Goal: Transaction & Acquisition: Purchase product/service

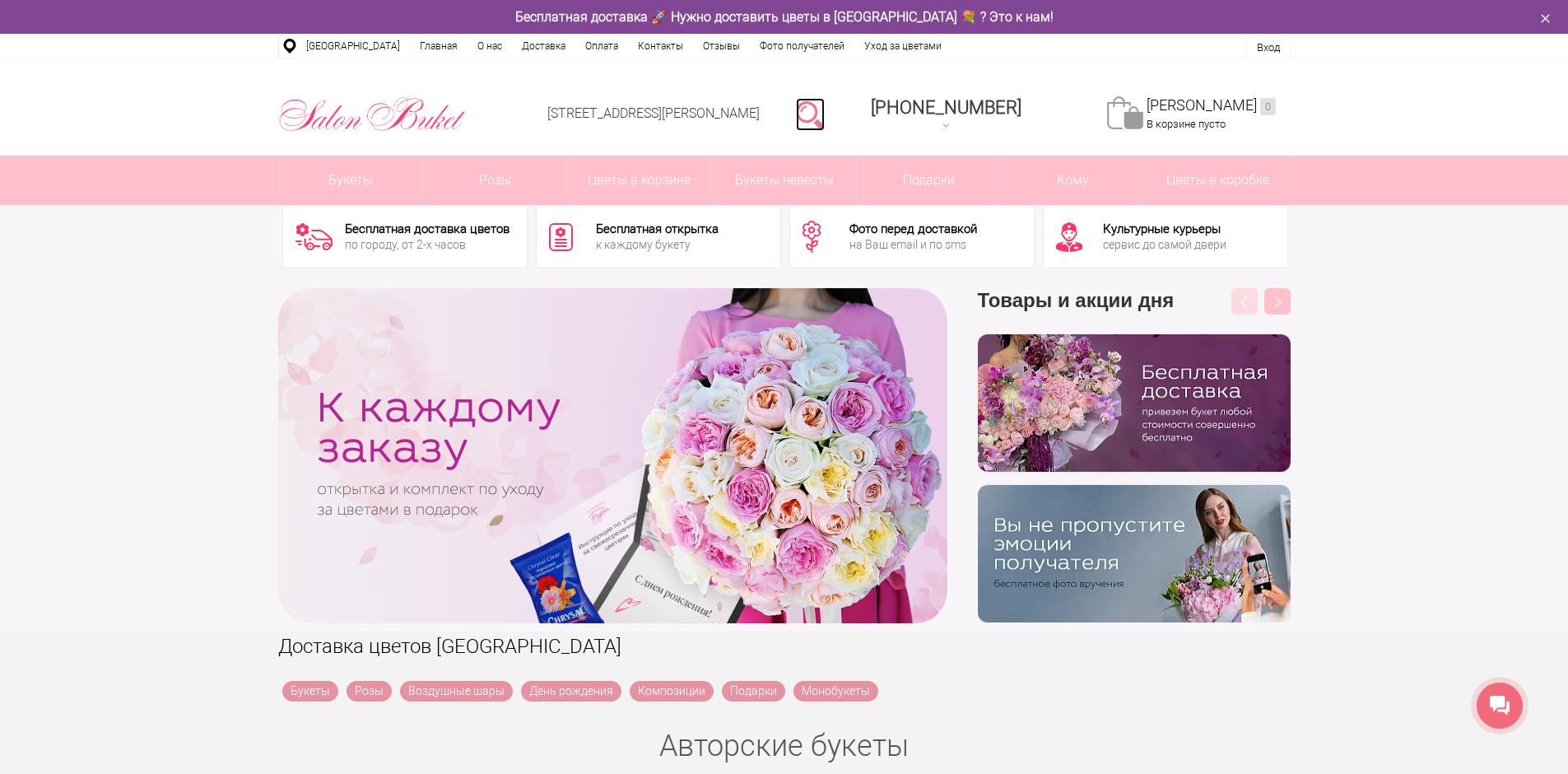
click at [825, 111] on link at bounding box center [809, 115] width 28 height 33
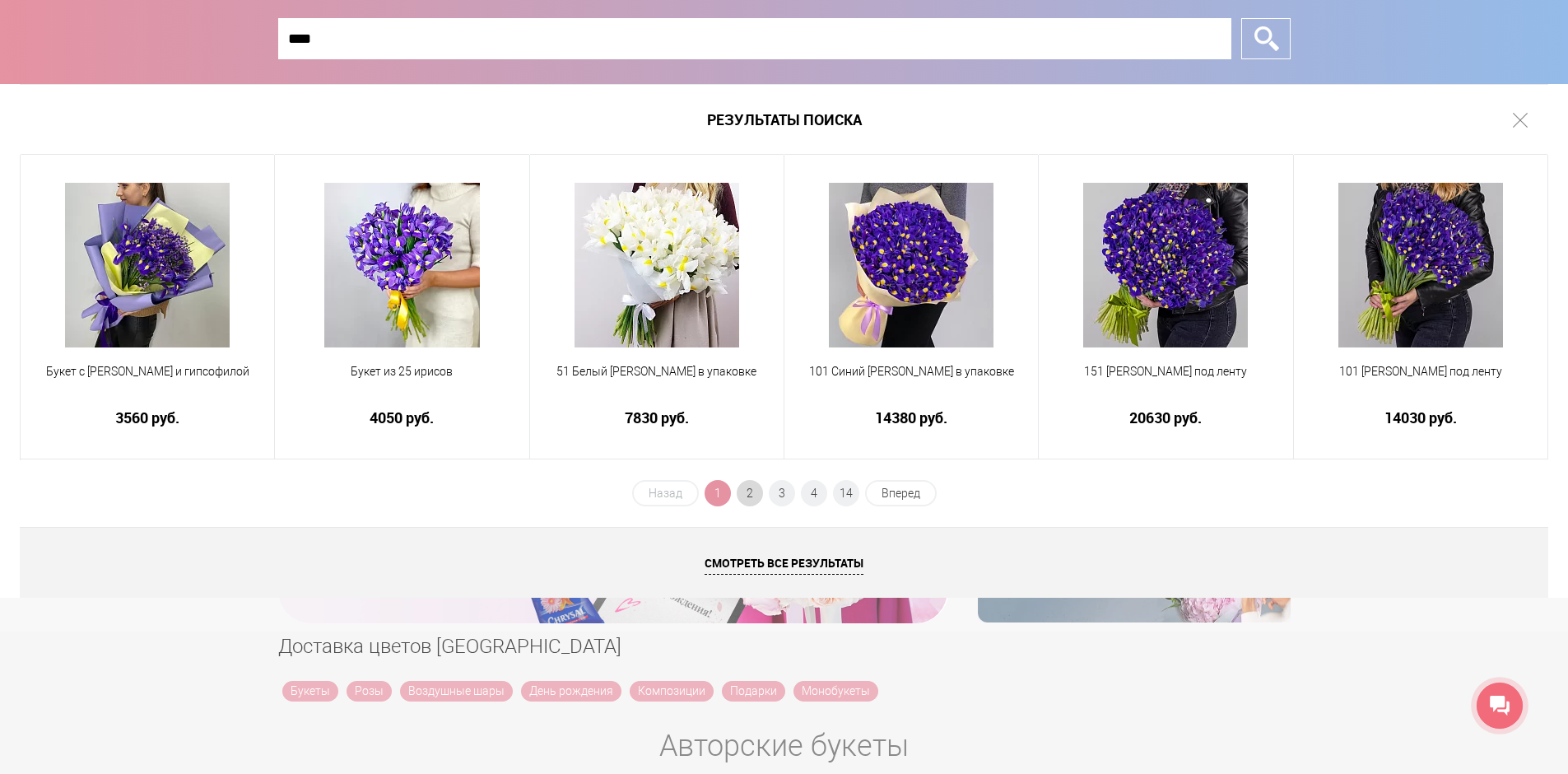
type input "****"
click at [746, 484] on span "2" at bounding box center [750, 493] width 27 height 27
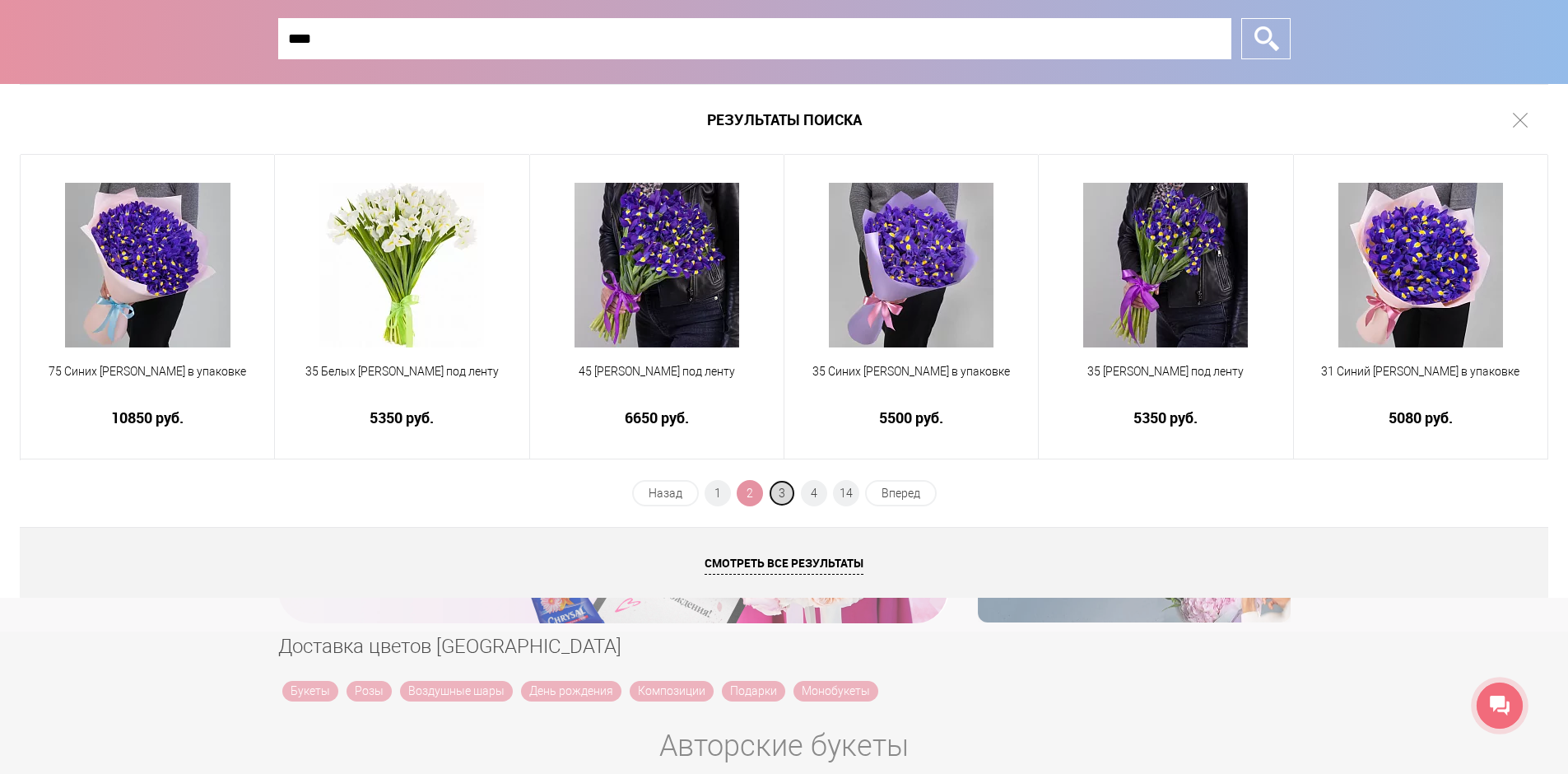
click at [780, 498] on span "3" at bounding box center [782, 493] width 27 height 27
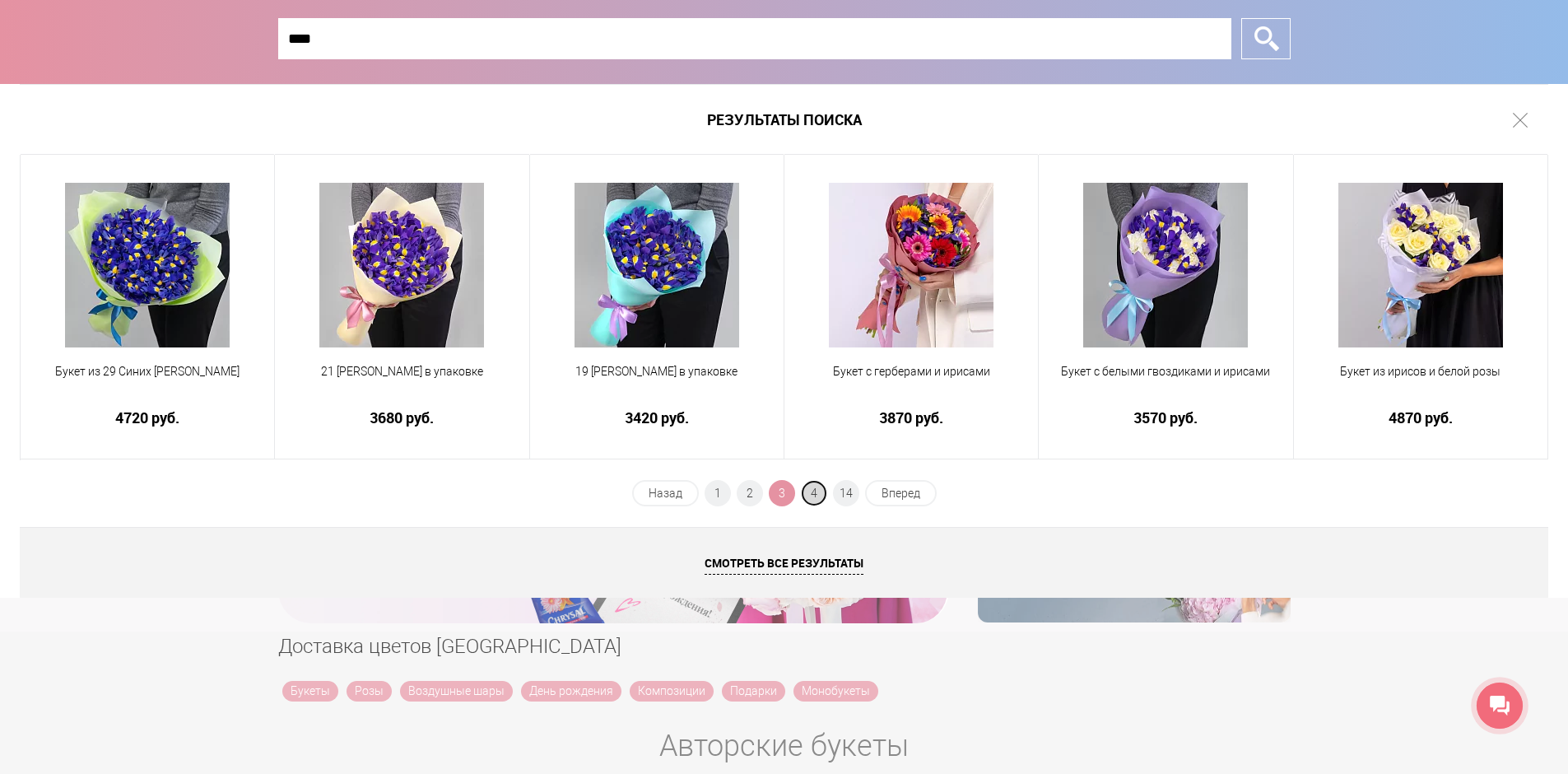
click at [806, 492] on span "4" at bounding box center [814, 493] width 27 height 27
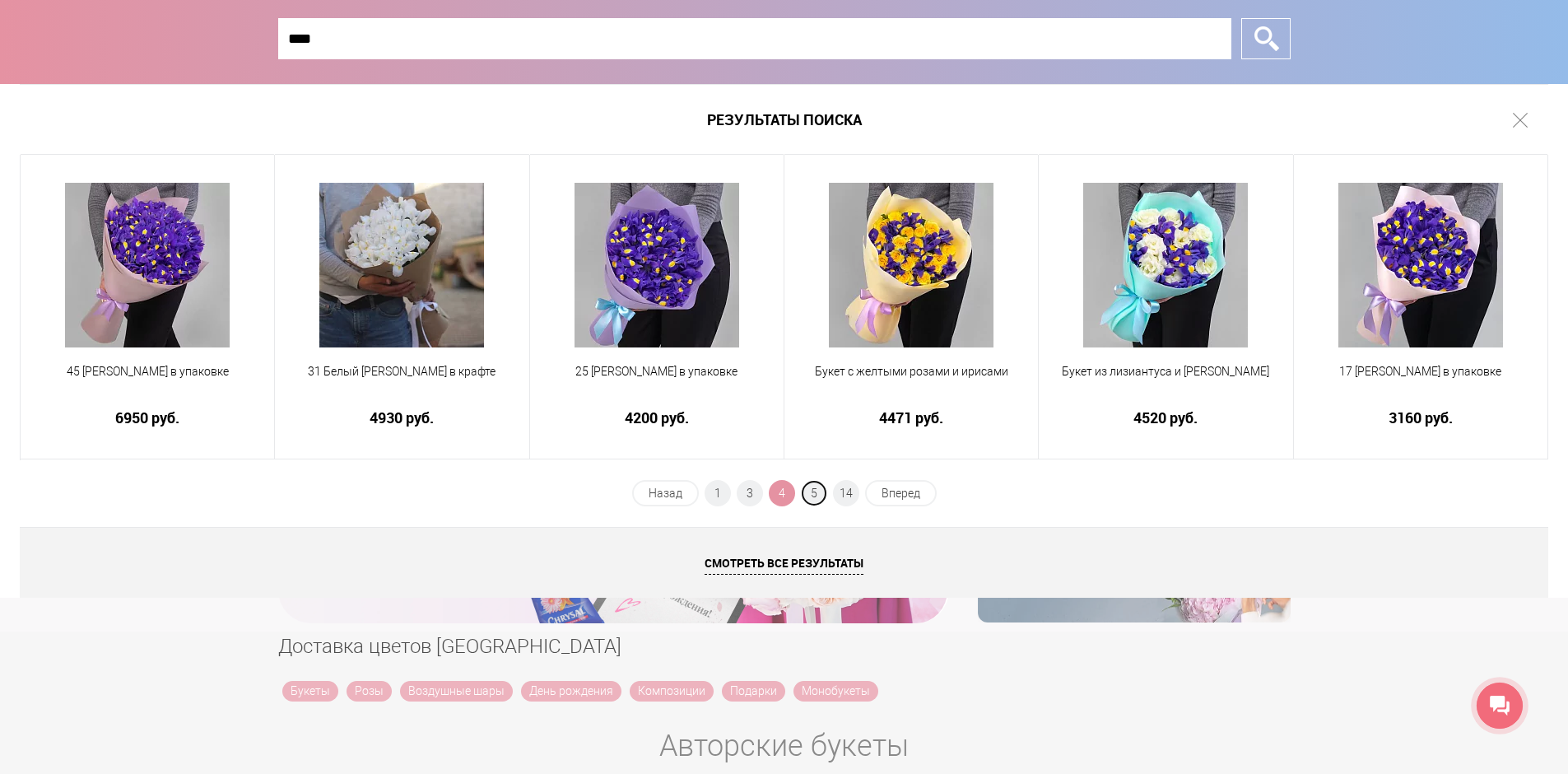
click at [806, 492] on span "5" at bounding box center [814, 493] width 27 height 27
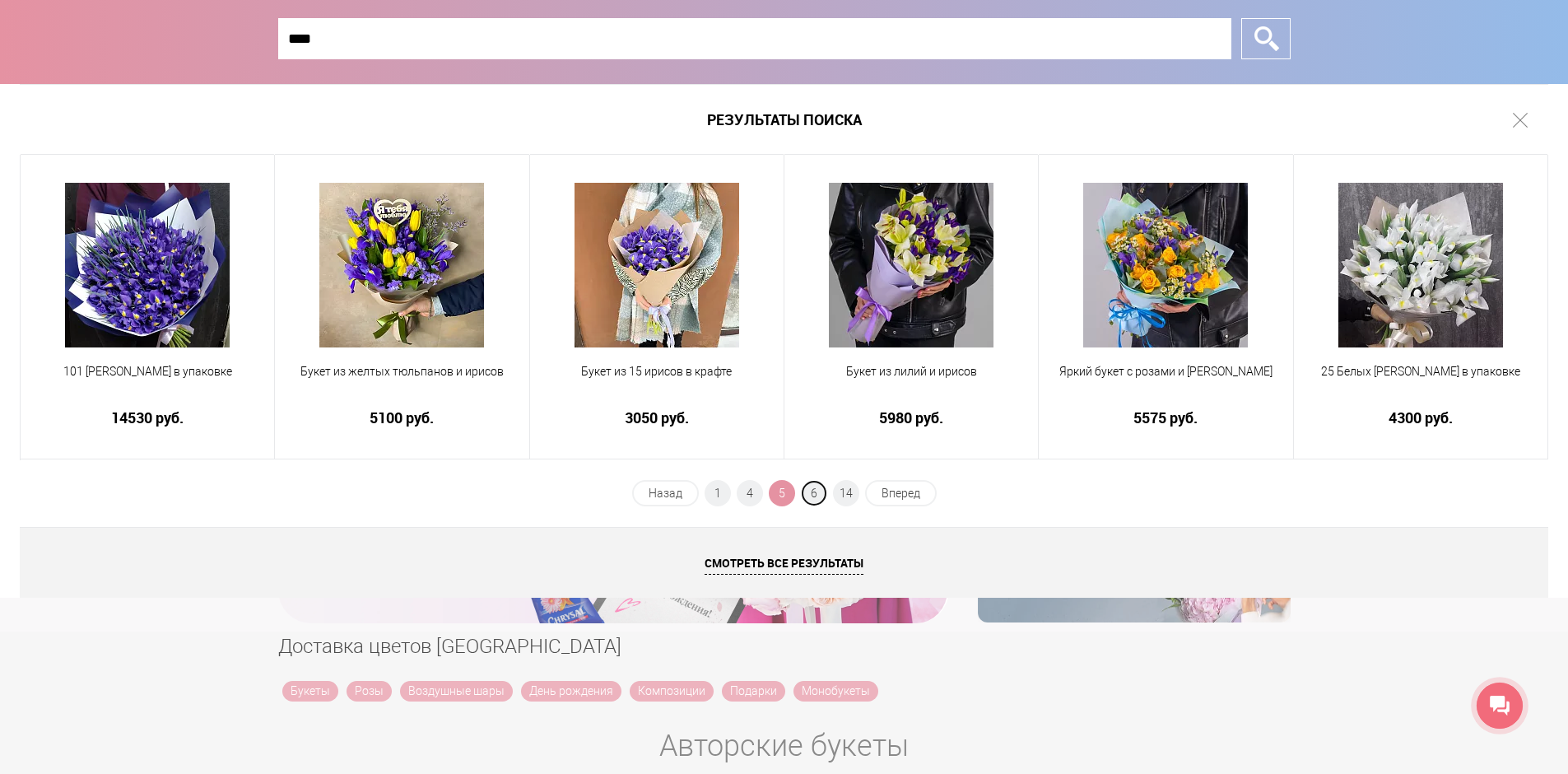
click at [806, 492] on span "6" at bounding box center [814, 493] width 27 height 27
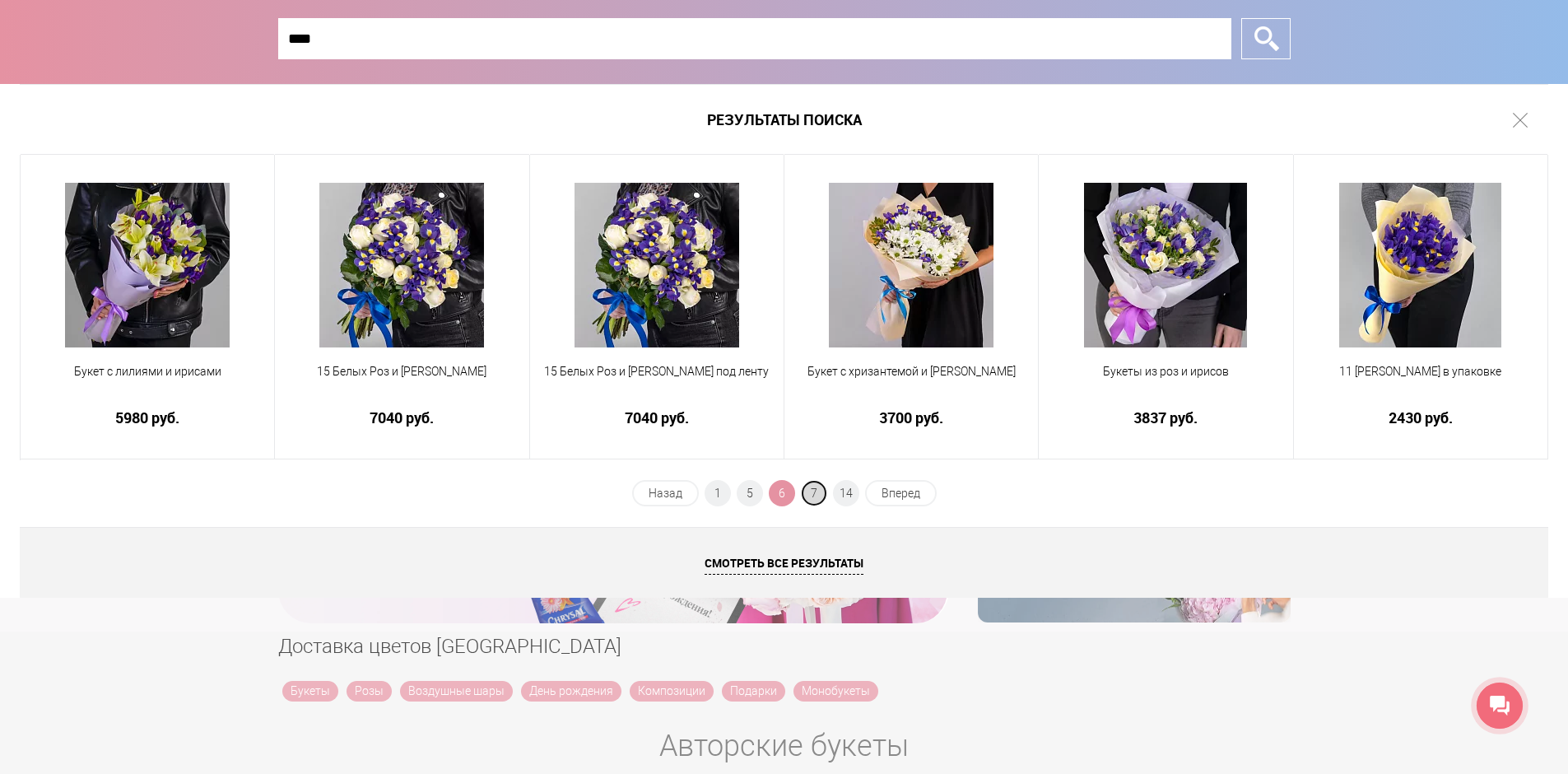
click at [810, 493] on span "7" at bounding box center [814, 493] width 27 height 27
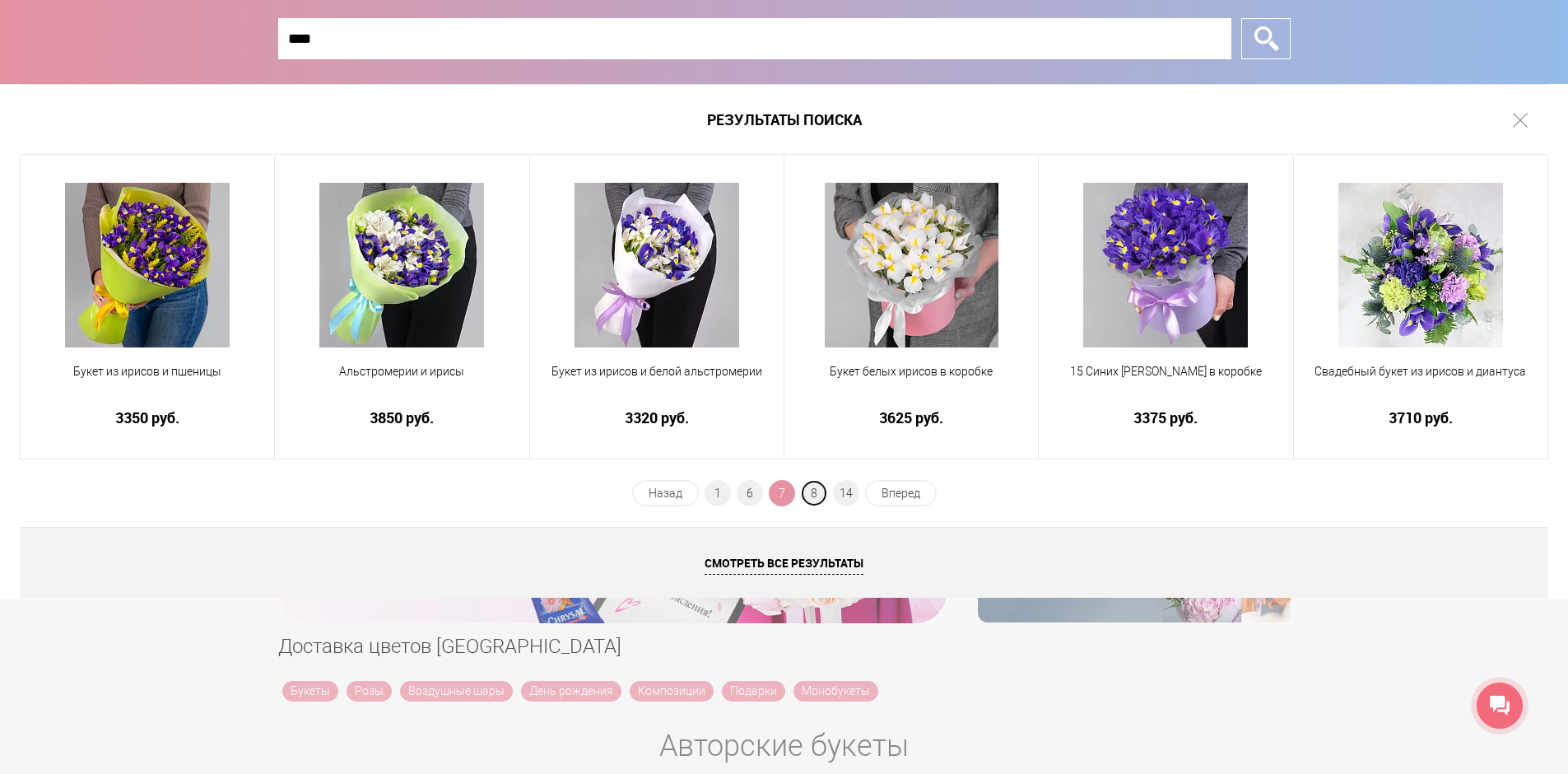
click at [810, 493] on span "8" at bounding box center [814, 493] width 27 height 27
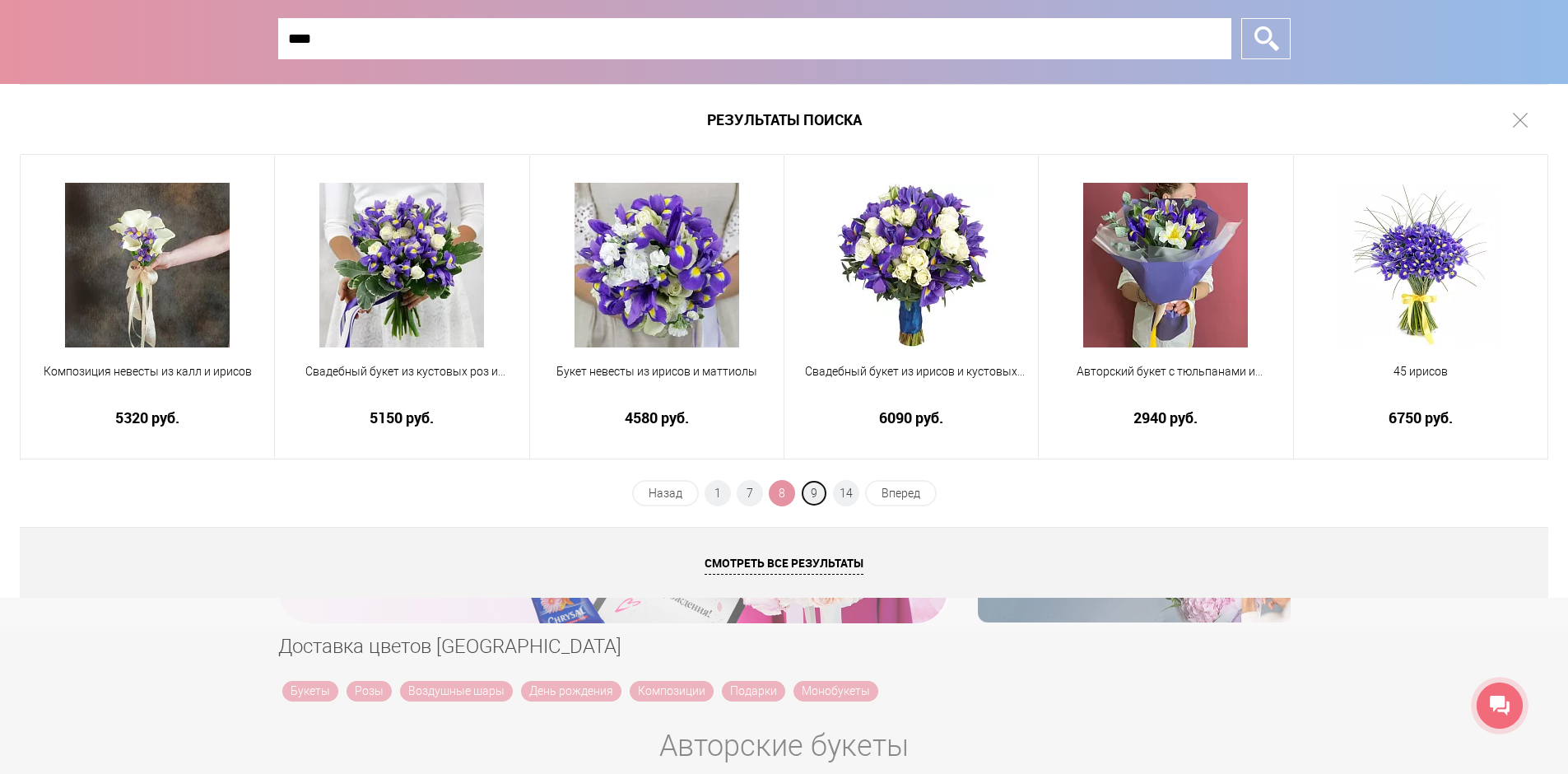
click at [810, 493] on span "9" at bounding box center [814, 493] width 27 height 27
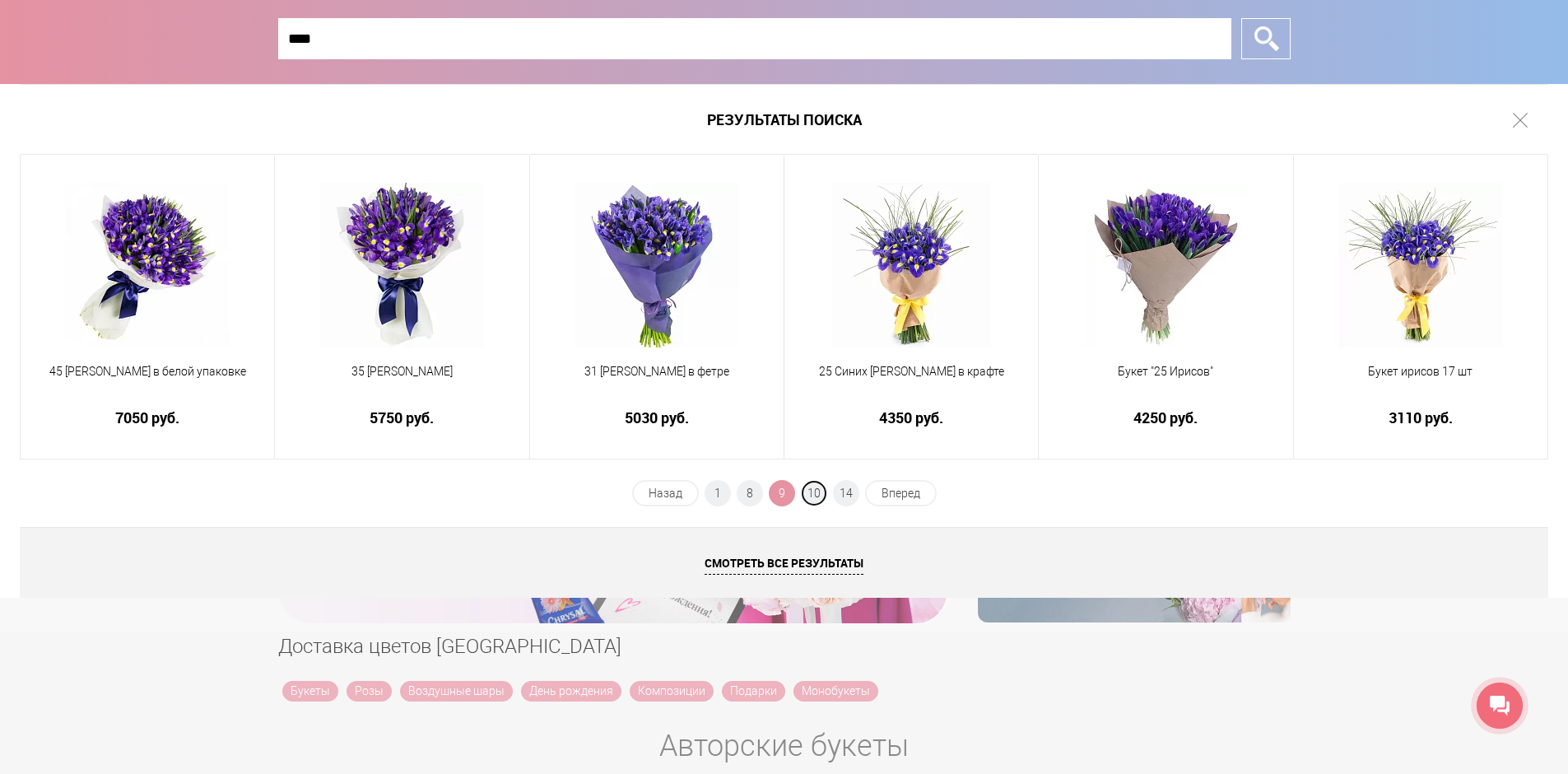
click at [810, 493] on span "10" at bounding box center [814, 493] width 27 height 27
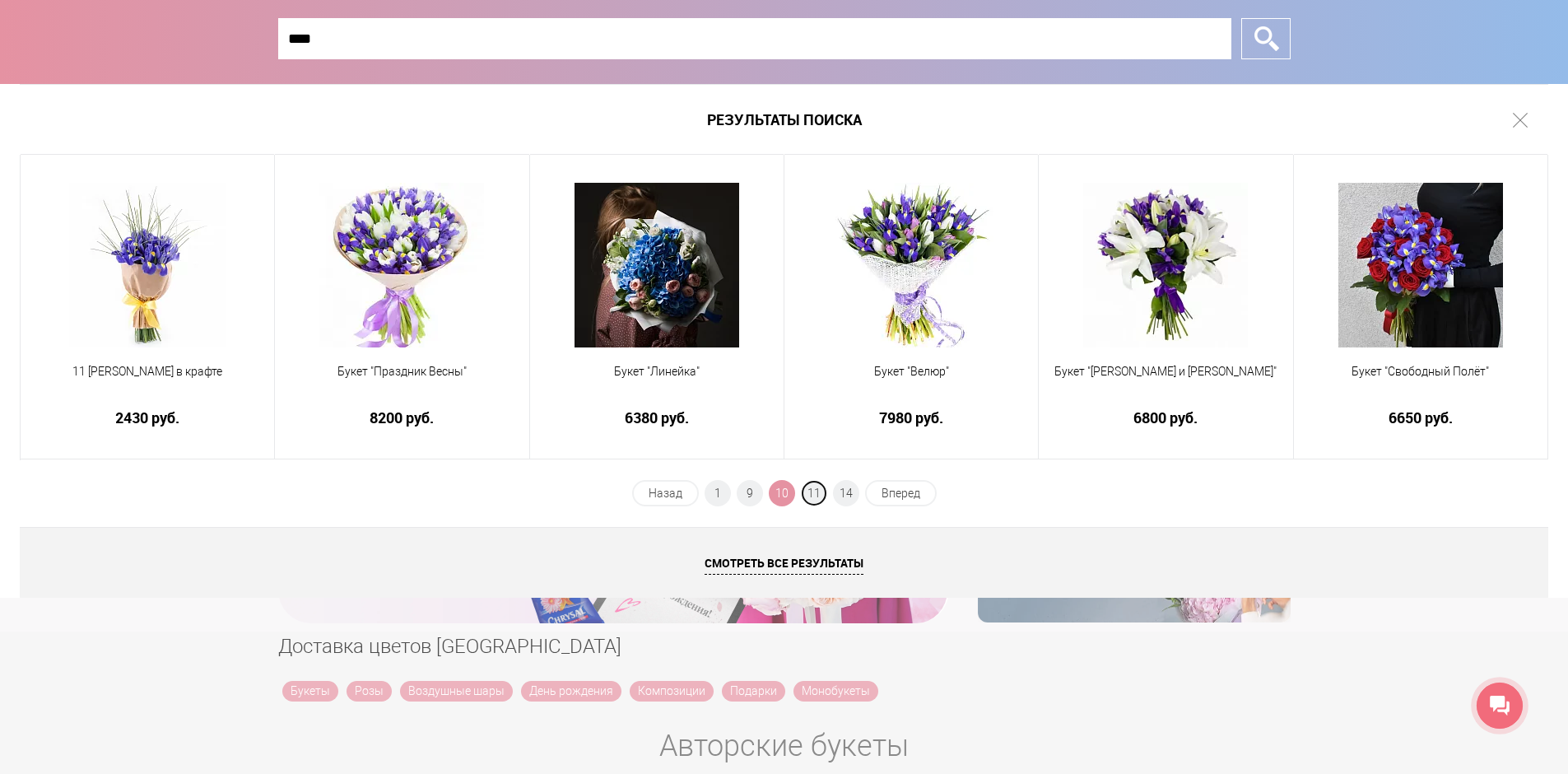
click at [810, 493] on span "11" at bounding box center [814, 493] width 27 height 27
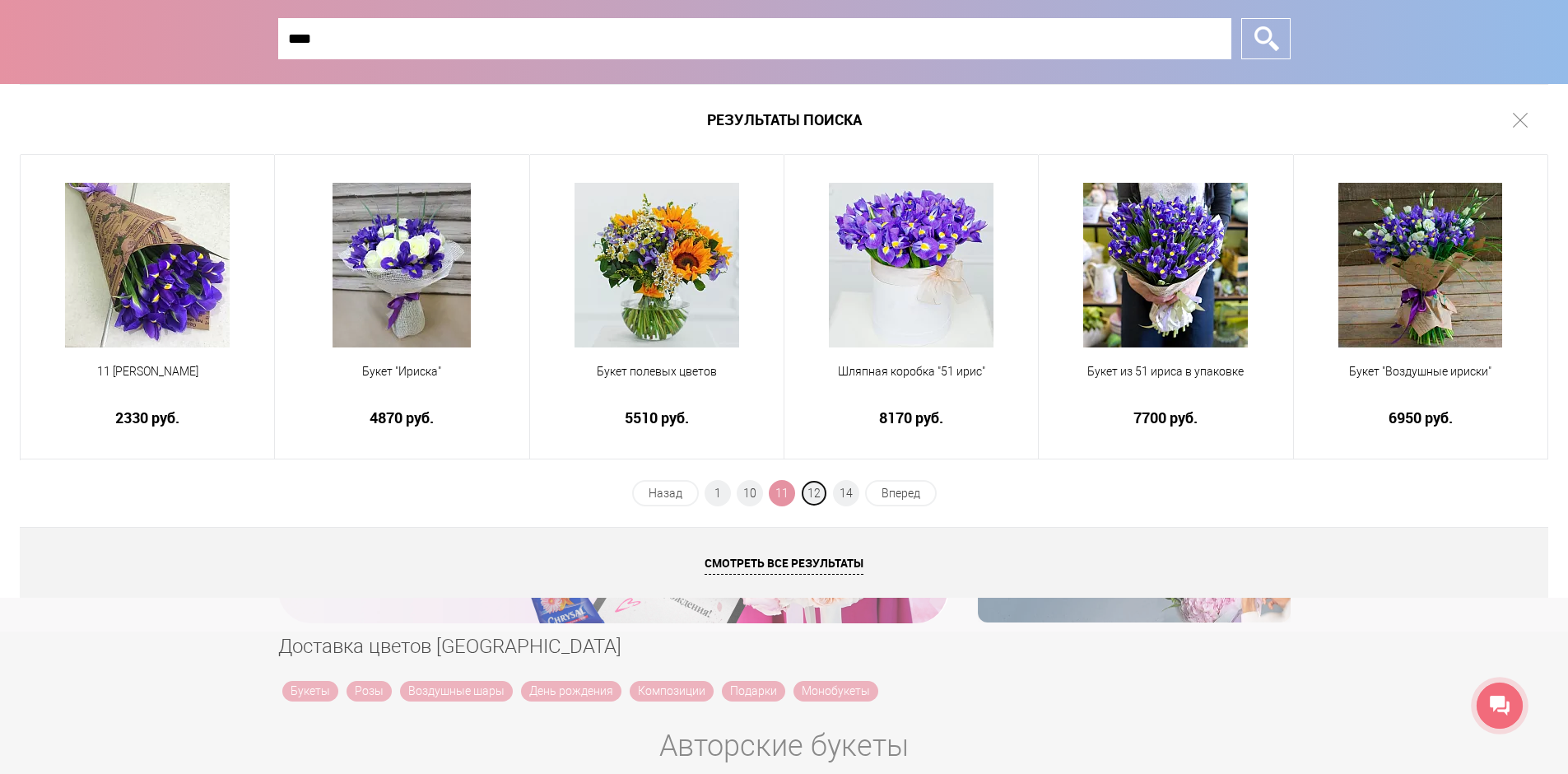
click at [810, 493] on span "12" at bounding box center [814, 493] width 27 height 27
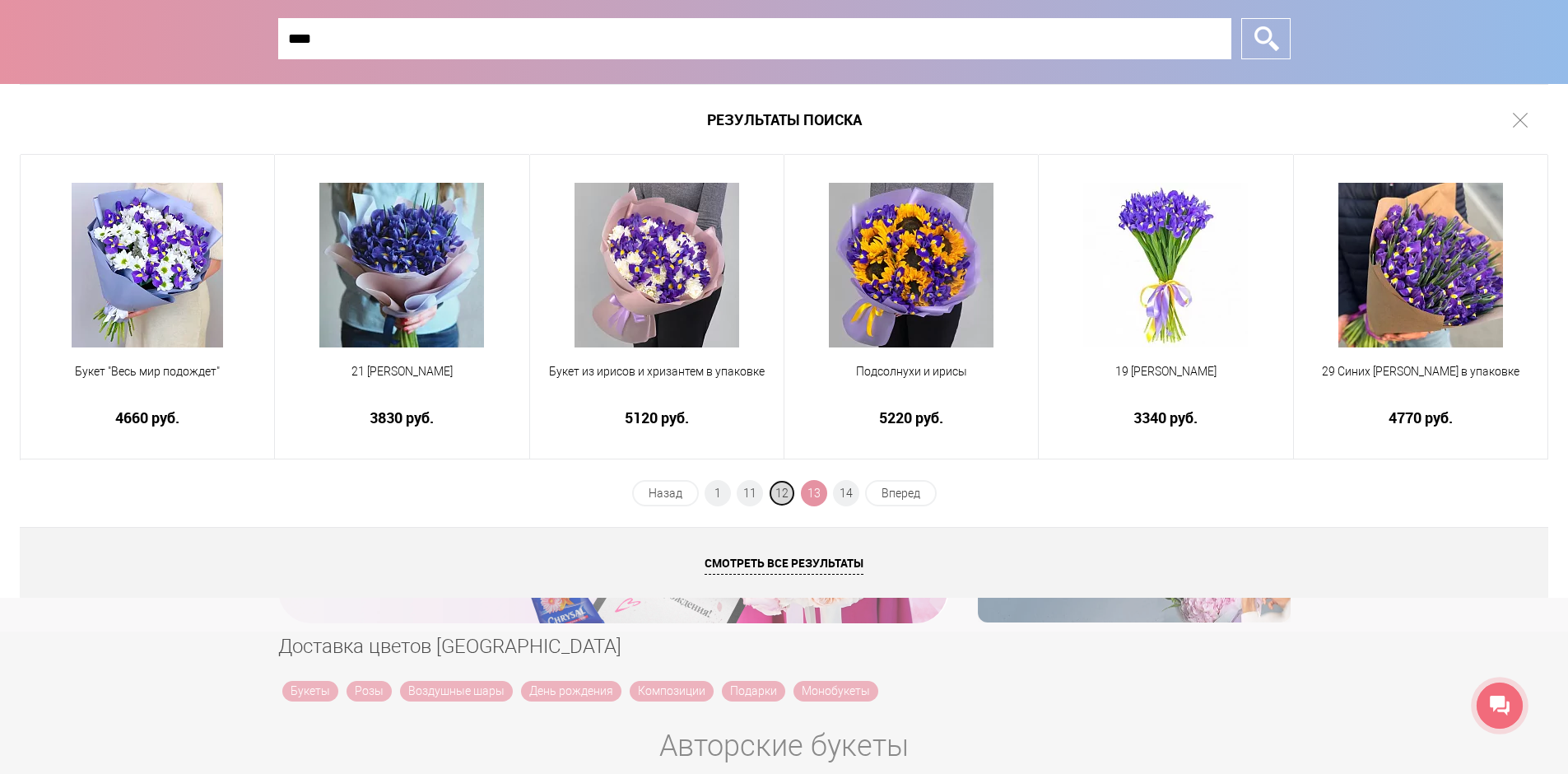
click at [778, 497] on span "12" at bounding box center [782, 493] width 27 height 27
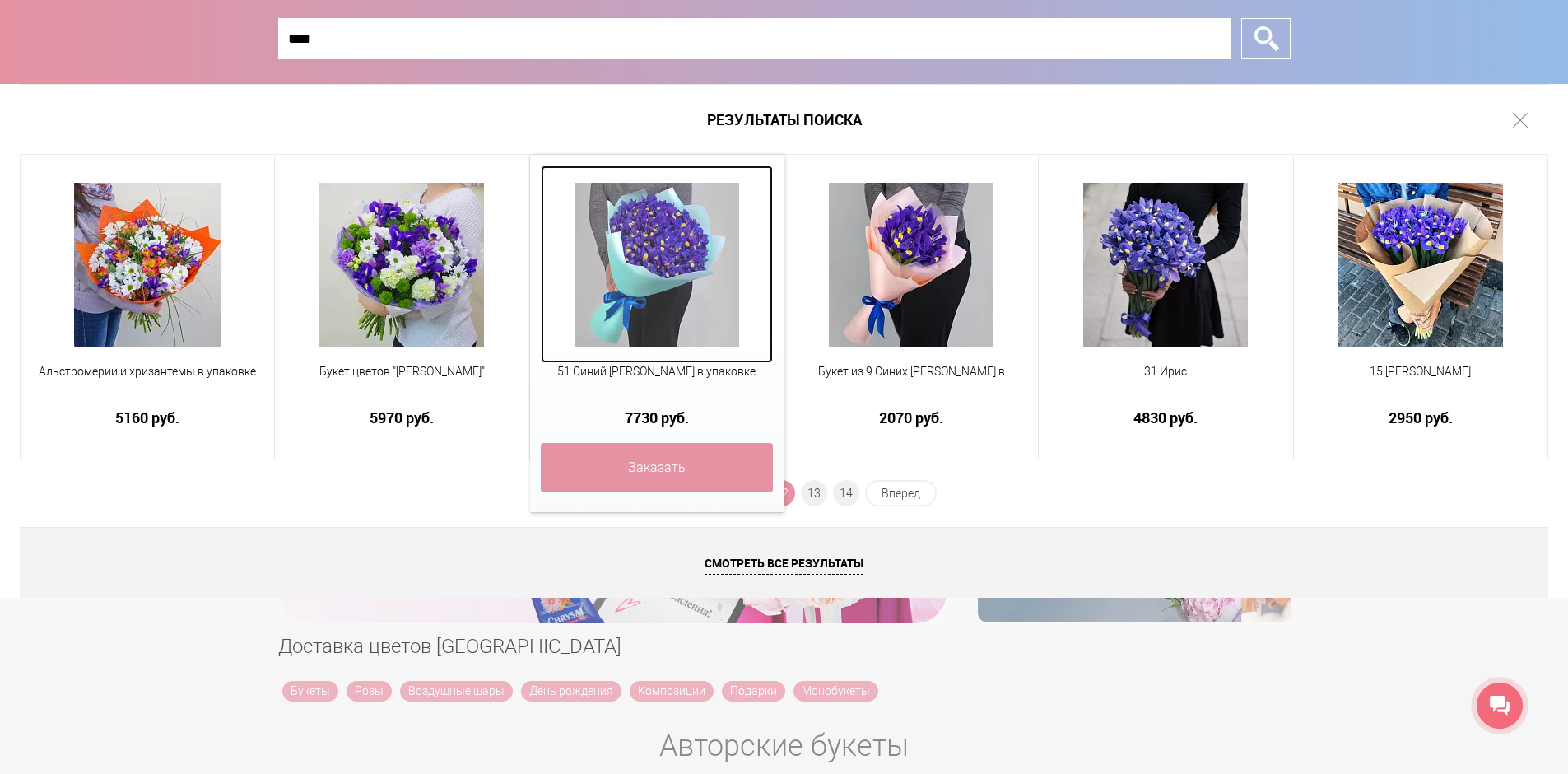
click at [749, 309] on link at bounding box center [656, 264] width 232 height 197
